Goal: Task Accomplishment & Management: Manage account settings

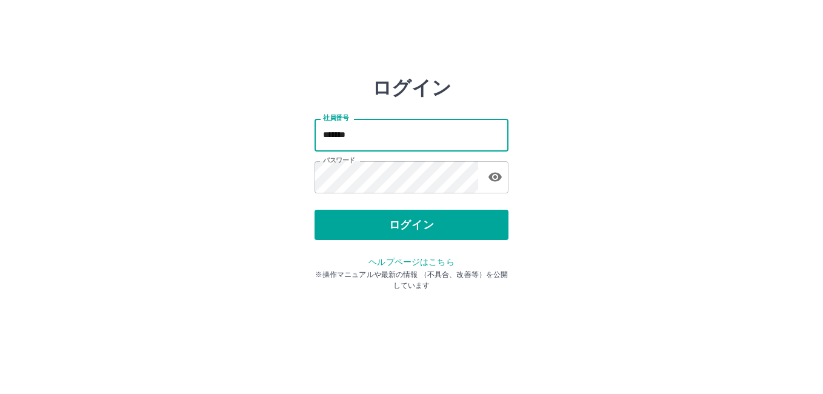
click at [359, 134] on input "*******" at bounding box center [412, 135] width 194 height 32
type input "*"
type input "*******"
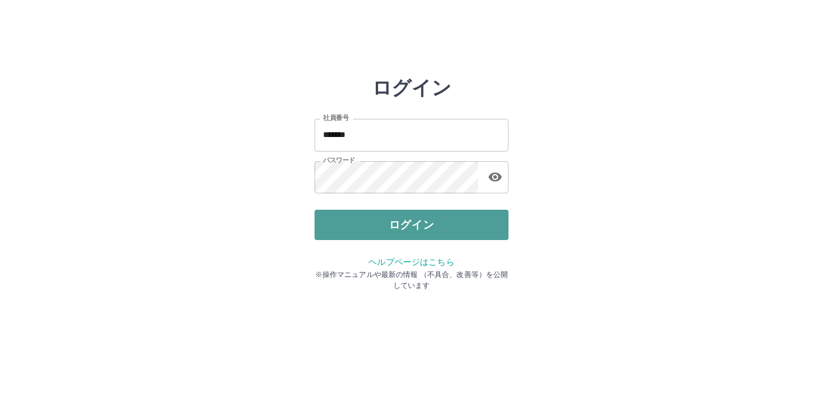
click at [401, 220] on button "ログイン" at bounding box center [412, 225] width 194 height 30
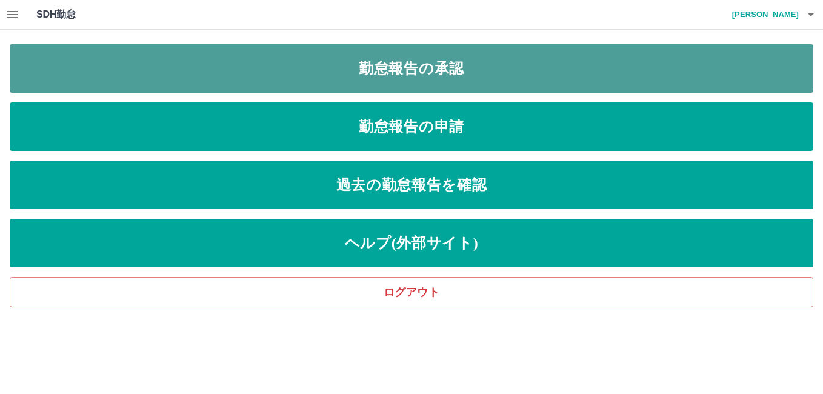
click at [417, 63] on link "勤怠報告の承認" at bounding box center [412, 68] width 804 height 48
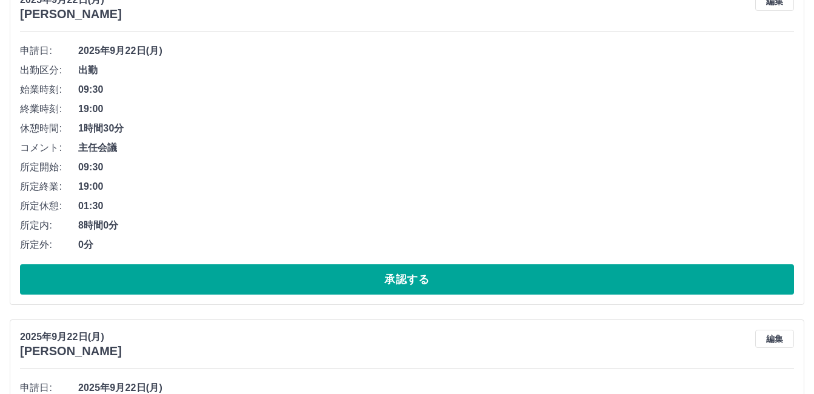
scroll to position [182, 0]
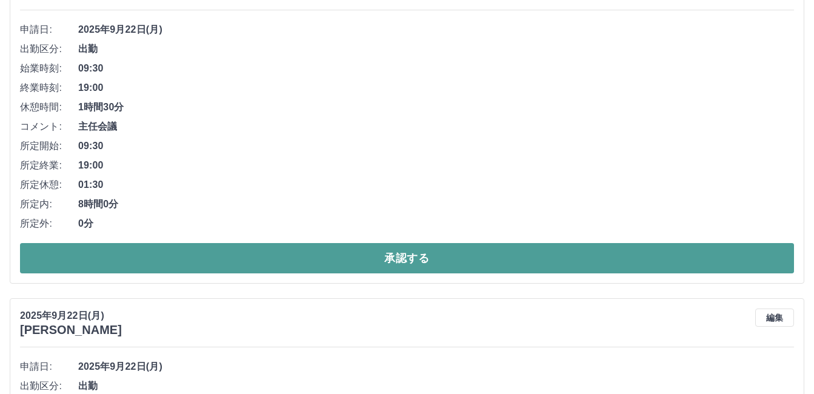
click at [409, 261] on button "承認する" at bounding box center [407, 258] width 774 height 30
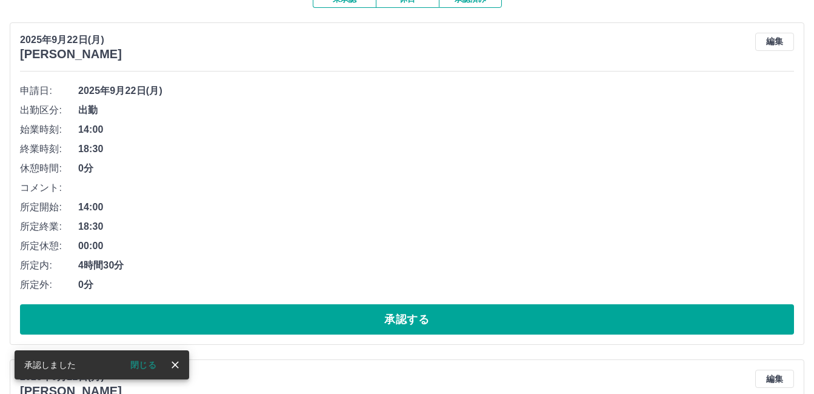
scroll to position [121, 0]
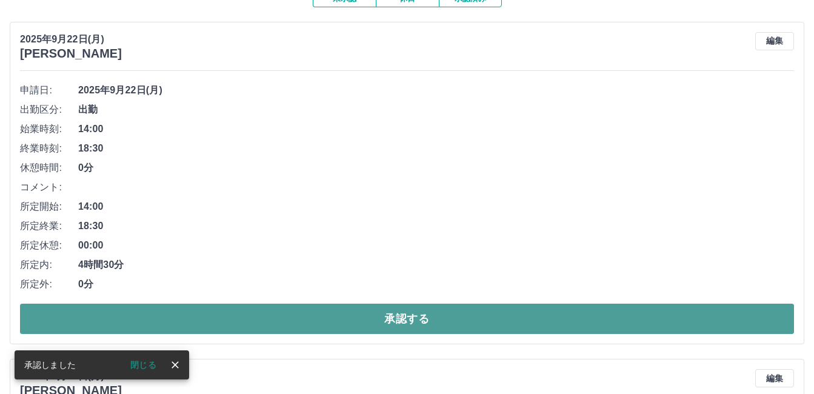
click at [426, 321] on button "承認する" at bounding box center [407, 319] width 774 height 30
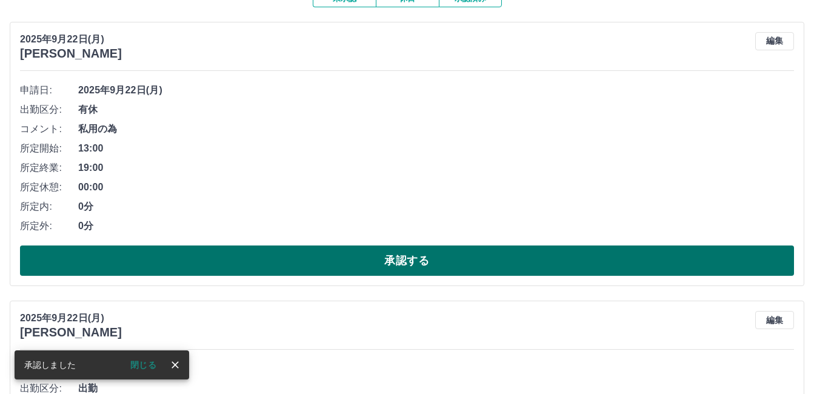
click at [449, 263] on button "承認する" at bounding box center [407, 261] width 774 height 30
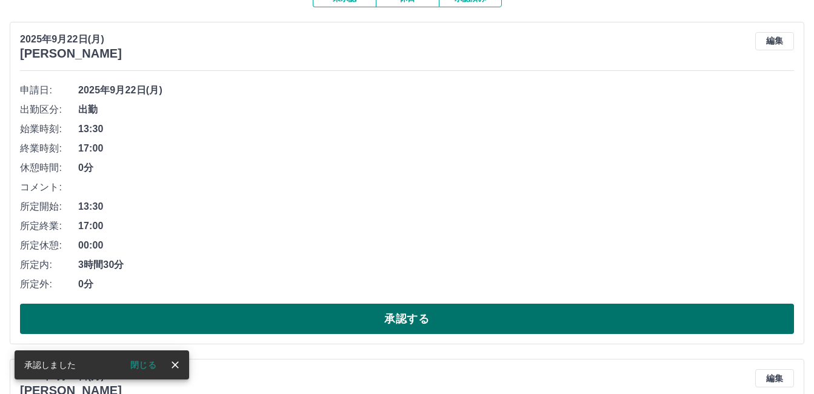
click at [443, 315] on button "承認する" at bounding box center [407, 319] width 774 height 30
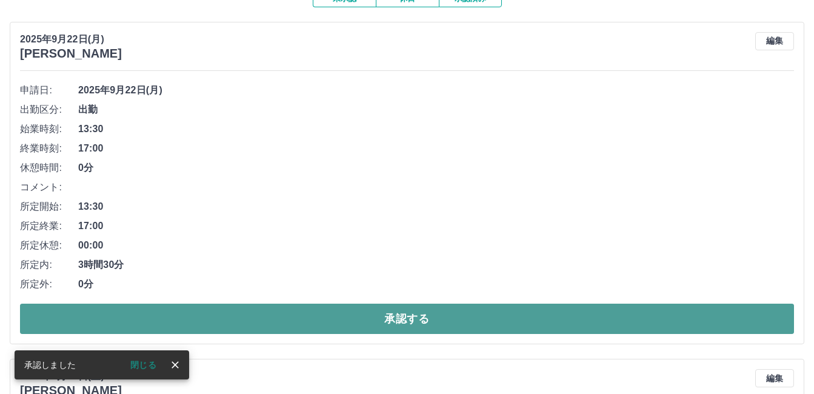
click at [419, 308] on button "承認する" at bounding box center [407, 319] width 774 height 30
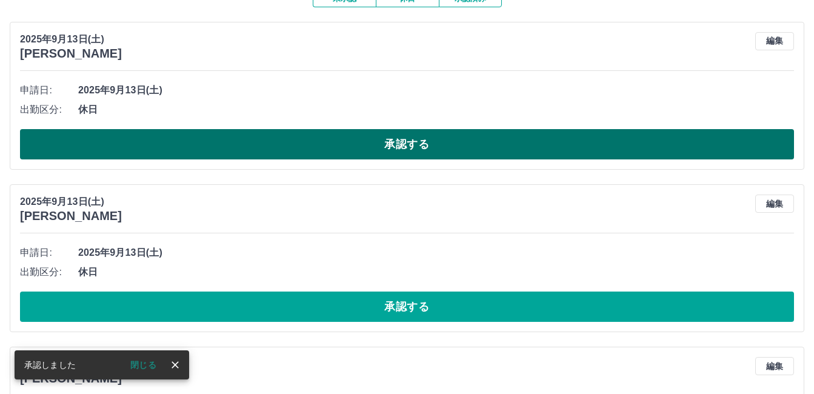
click at [420, 149] on button "承認する" at bounding box center [407, 144] width 774 height 30
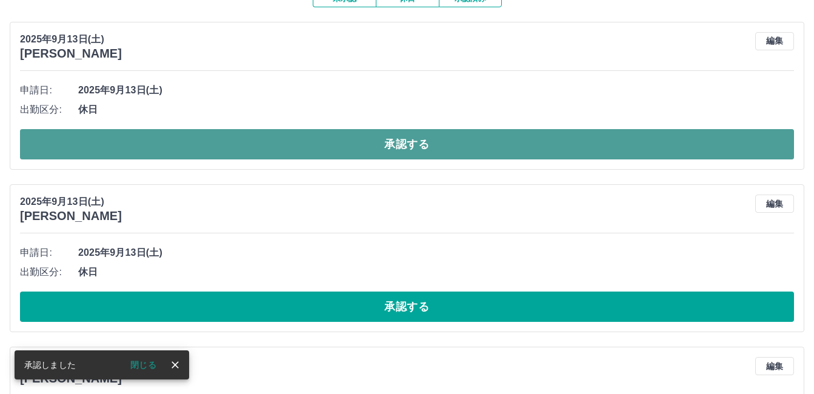
click at [409, 143] on button "承認する" at bounding box center [407, 144] width 774 height 30
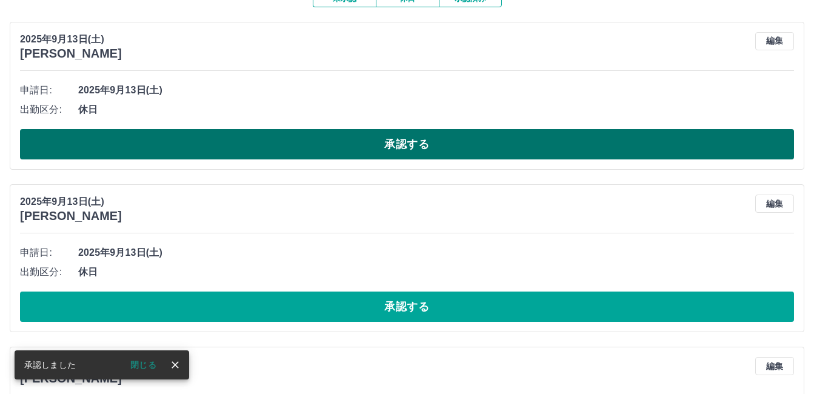
click at [403, 139] on button "承認する" at bounding box center [407, 144] width 774 height 30
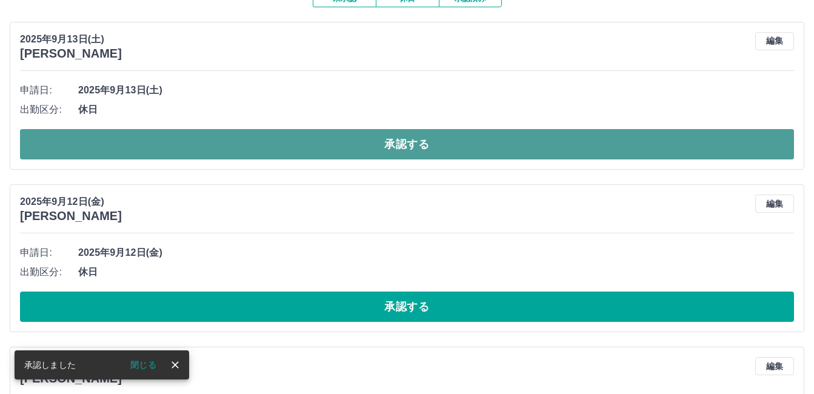
click at [406, 146] on button "承認する" at bounding box center [407, 144] width 774 height 30
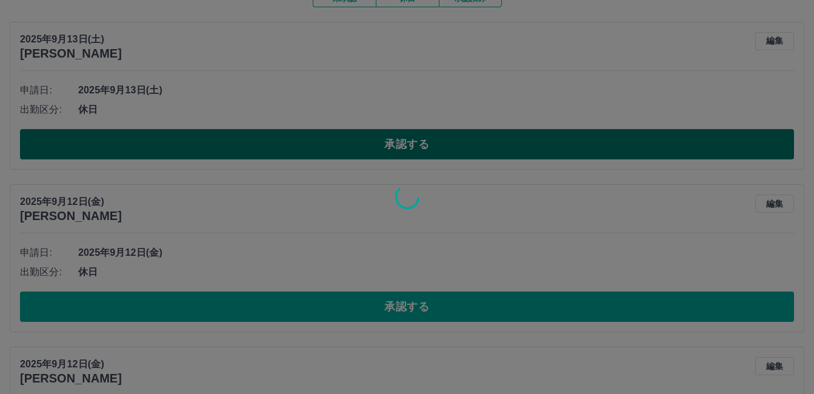
scroll to position [75, 0]
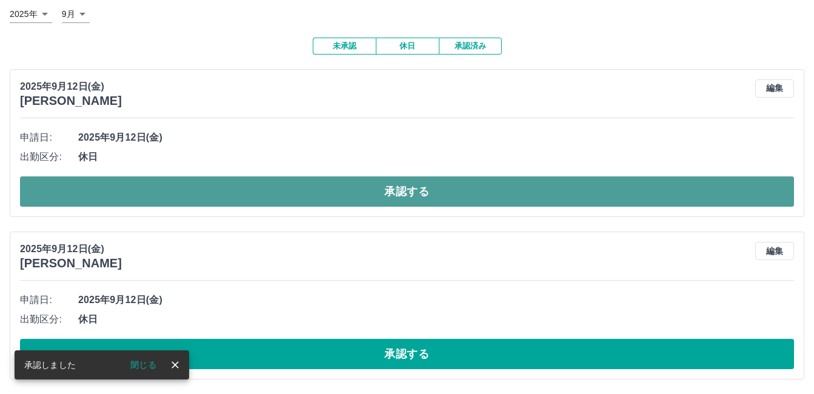
click at [417, 198] on button "承認する" at bounding box center [407, 191] width 774 height 30
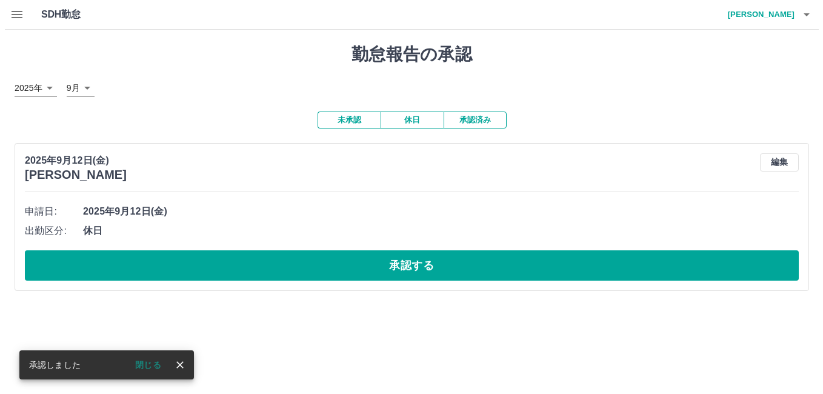
scroll to position [0, 0]
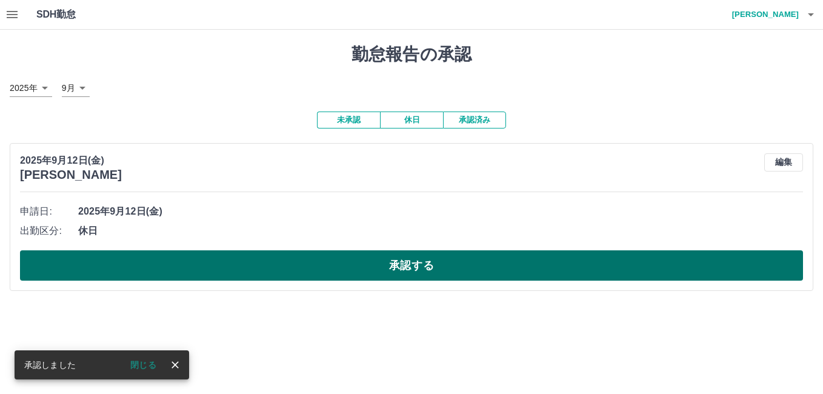
click at [417, 265] on button "承認する" at bounding box center [411, 265] width 783 height 30
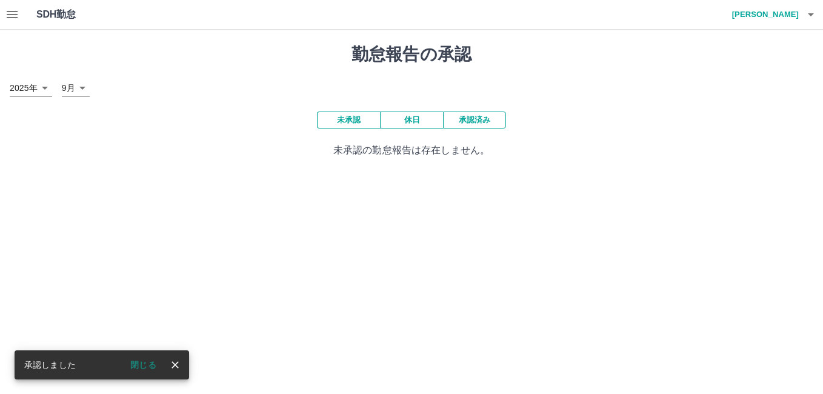
click at [771, 14] on h4 "眞井　美智子" at bounding box center [762, 14] width 73 height 29
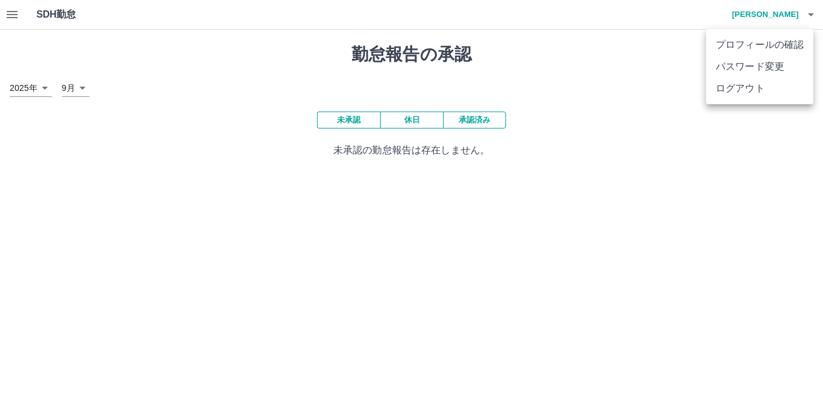
click at [741, 90] on li "ログアウト" at bounding box center [759, 89] width 107 height 22
